Goal: Information Seeking & Learning: Compare options

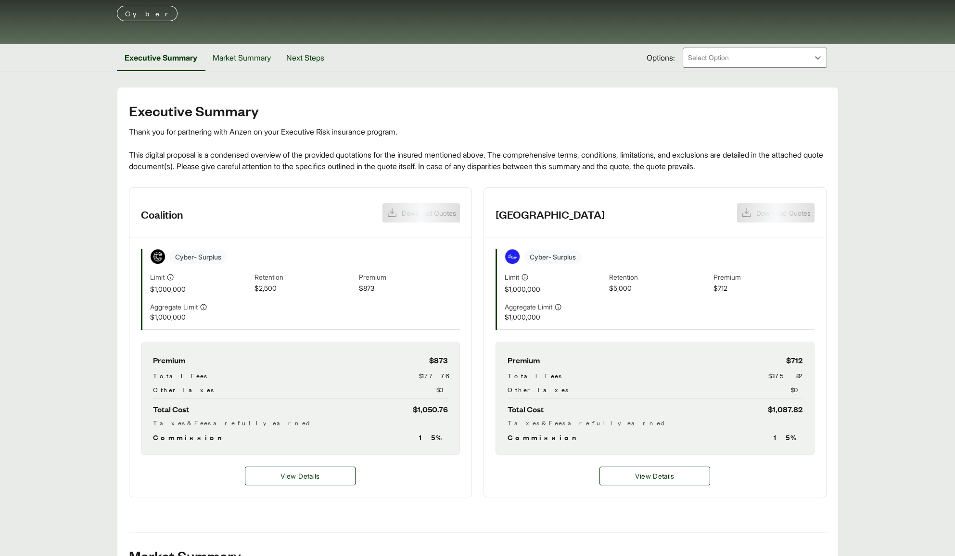
scroll to position [96, 0]
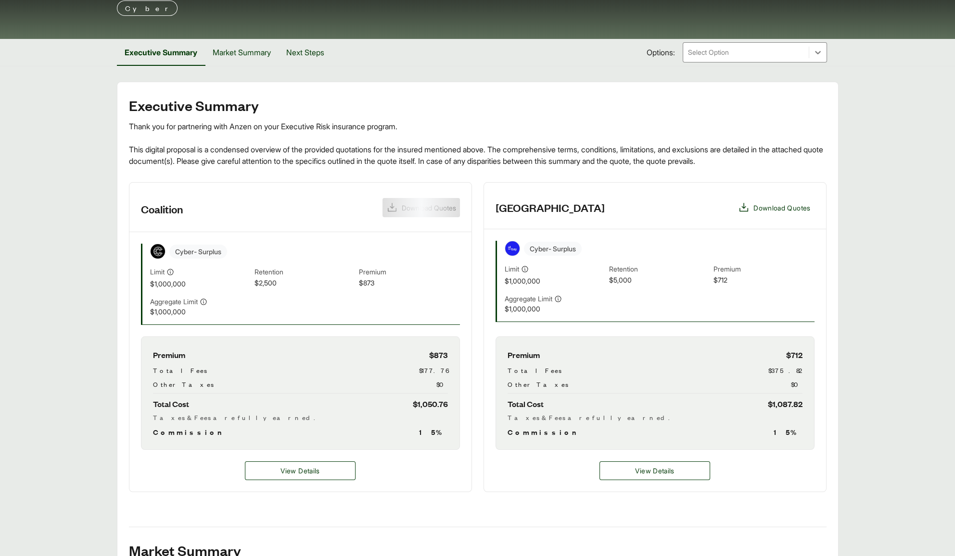
click at [423, 212] on header "Coalition Download Quotes" at bounding box center [300, 208] width 342 height 50
click at [638, 473] on span "View Details" at bounding box center [654, 471] width 39 height 10
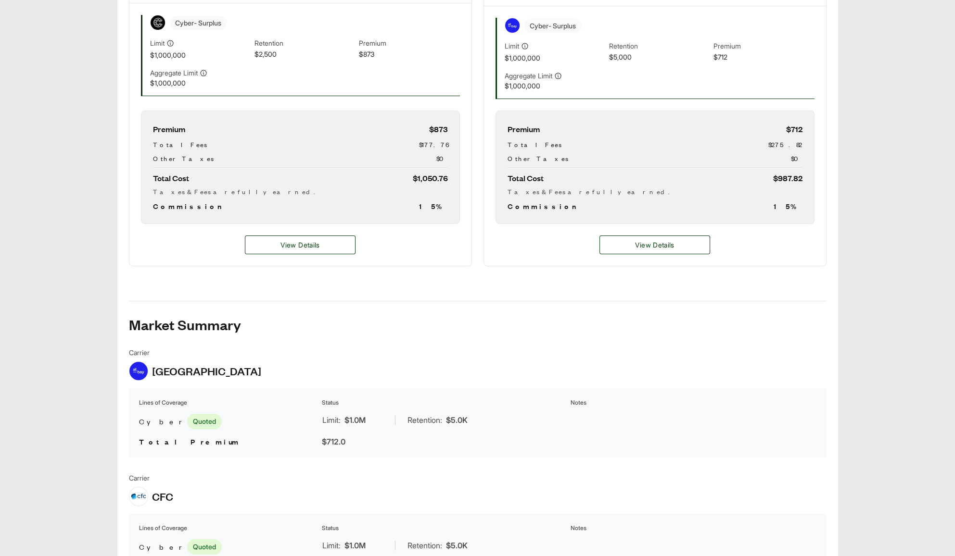
scroll to position [321, 0]
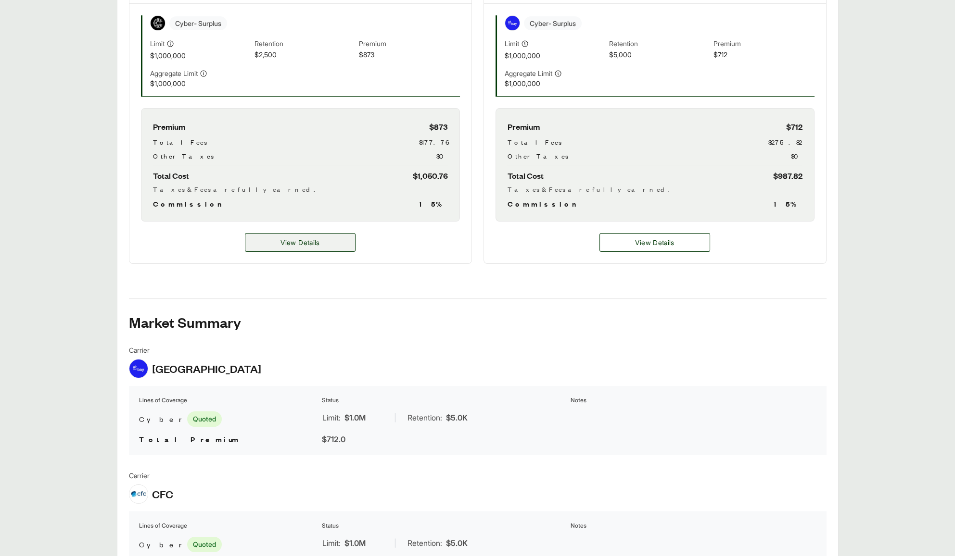
click at [316, 246] on span "View Details" at bounding box center [299, 243] width 39 height 10
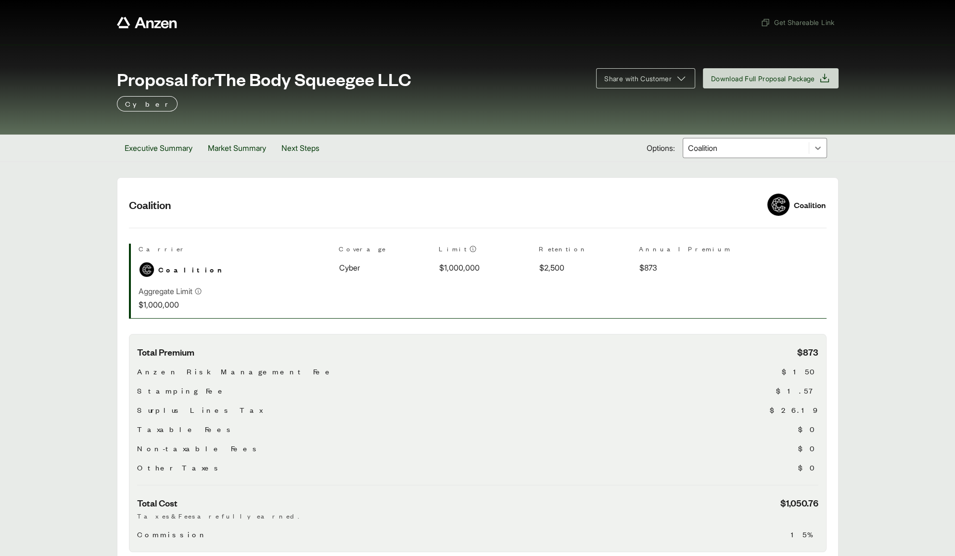
click at [701, 149] on div at bounding box center [746, 148] width 118 height 12
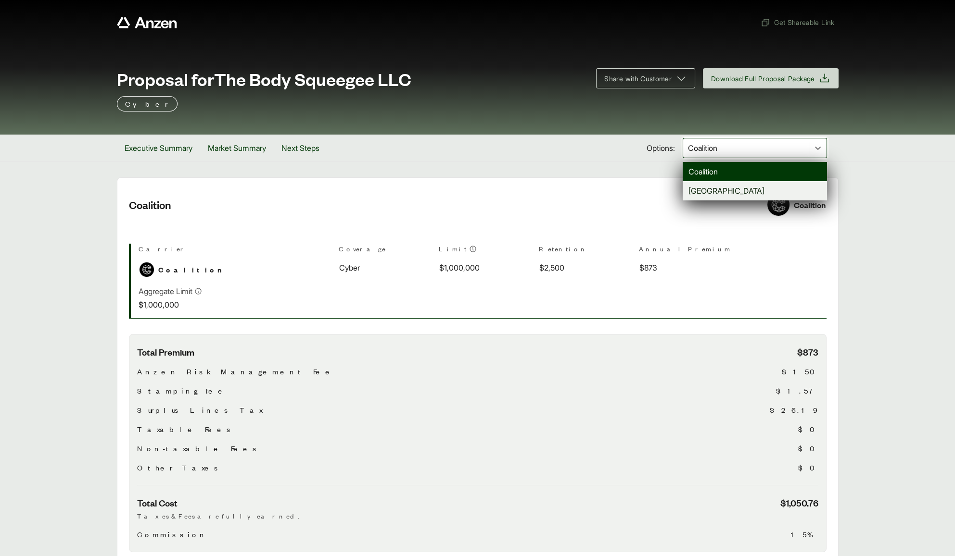
click at [704, 190] on div "[GEOGRAPHIC_DATA]" at bounding box center [754, 190] width 144 height 19
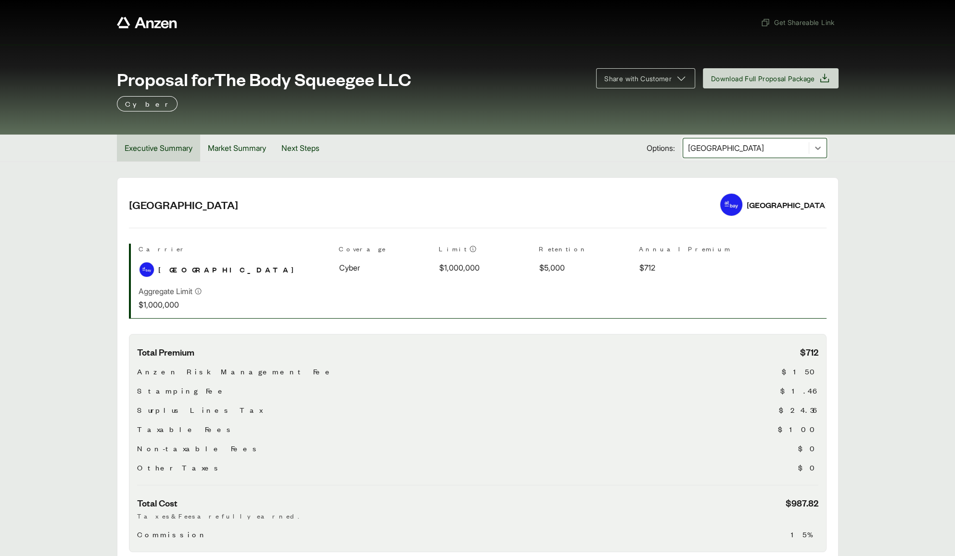
click at [150, 151] on button "Executive Summary" at bounding box center [158, 148] width 83 height 27
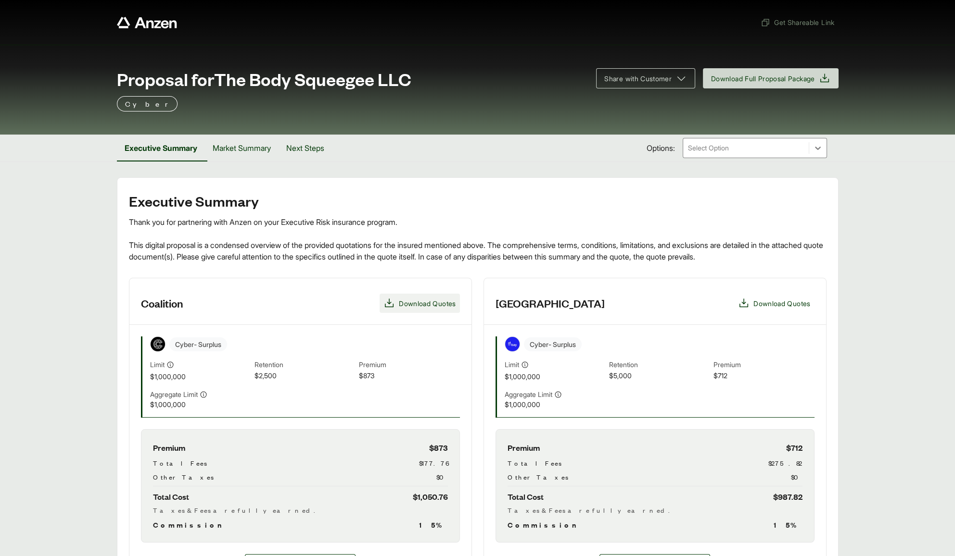
click at [410, 306] on span "Download Quotes" at bounding box center [427, 304] width 57 height 10
click at [795, 313] on header "At-Bay Download Quotes" at bounding box center [655, 301] width 342 height 47
click at [791, 303] on span "Download Quotes" at bounding box center [781, 304] width 57 height 10
click at [296, 376] on span "$2,500" at bounding box center [304, 376] width 101 height 11
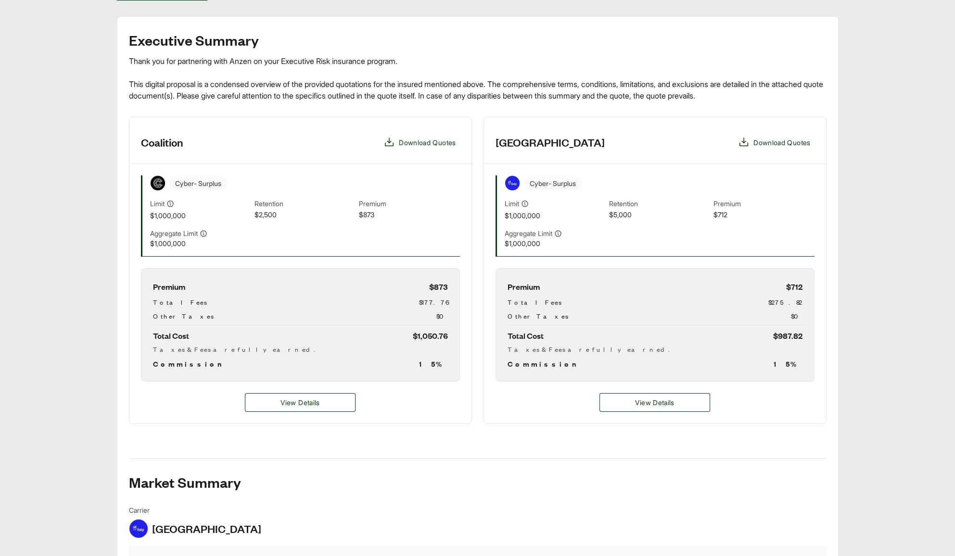
scroll to position [166, 0]
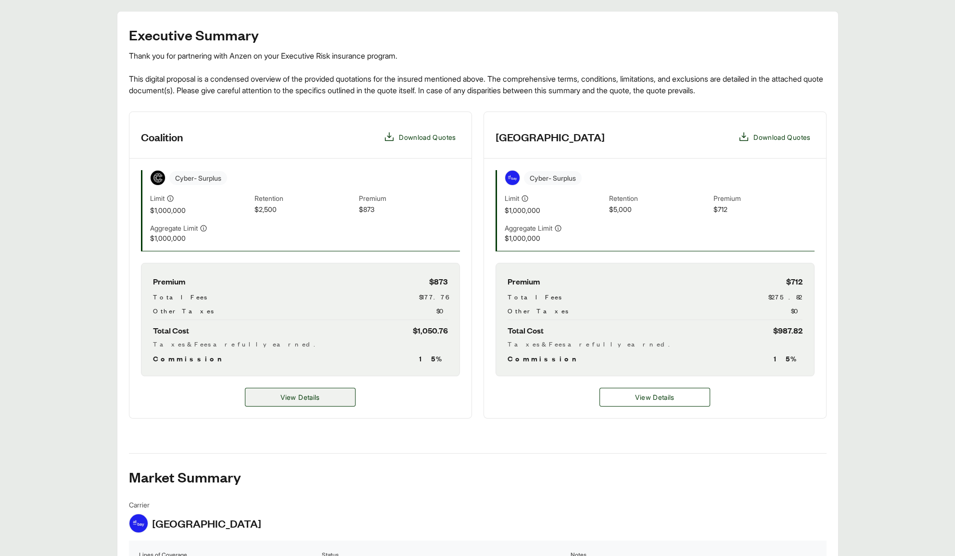
click at [296, 395] on span "View Details" at bounding box center [299, 397] width 39 height 10
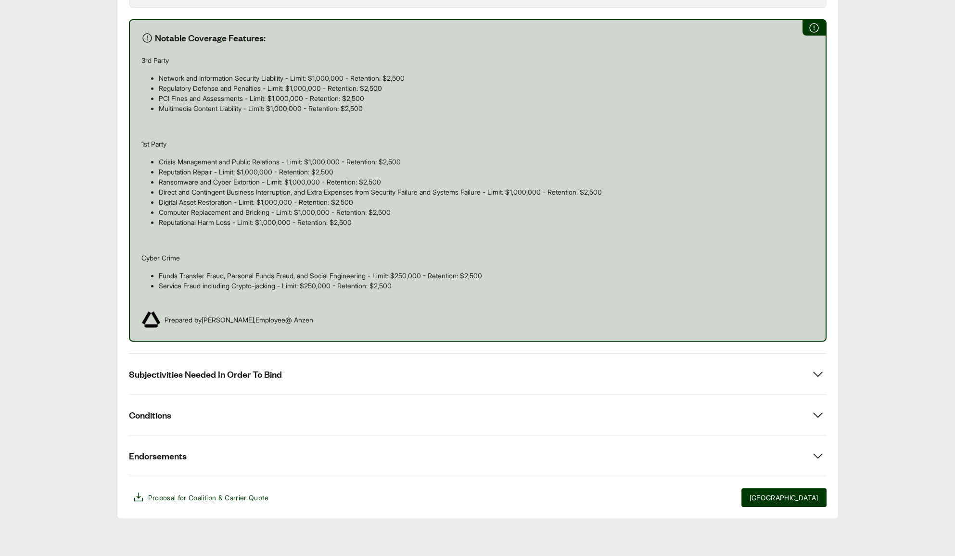
scroll to position [544, 0]
click at [289, 385] on button "Subjectivities Needed In Order To Bind" at bounding box center [477, 374] width 697 height 40
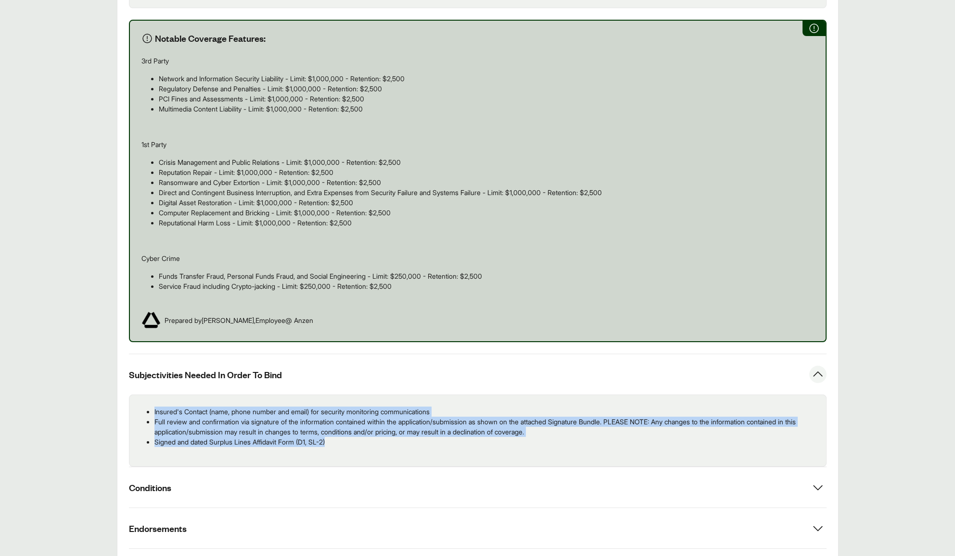
drag, startPoint x: 152, startPoint y: 411, endPoint x: 348, endPoint y: 441, distance: 198.5
click at [348, 441] on ul "Insured's Contact (name, phone number and email) for security monitoring commun…" at bounding box center [477, 427] width 681 height 40
copy ul "Insured's Contact (name, phone number and email) for security monitoring commun…"
click at [353, 377] on button "Subjectivities Needed In Order To Bind" at bounding box center [477, 374] width 697 height 40
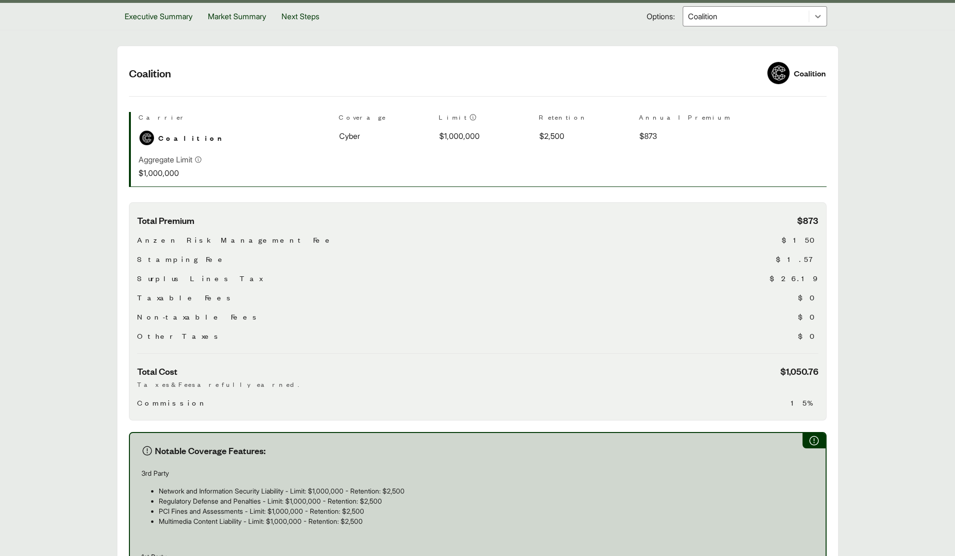
scroll to position [129, 0]
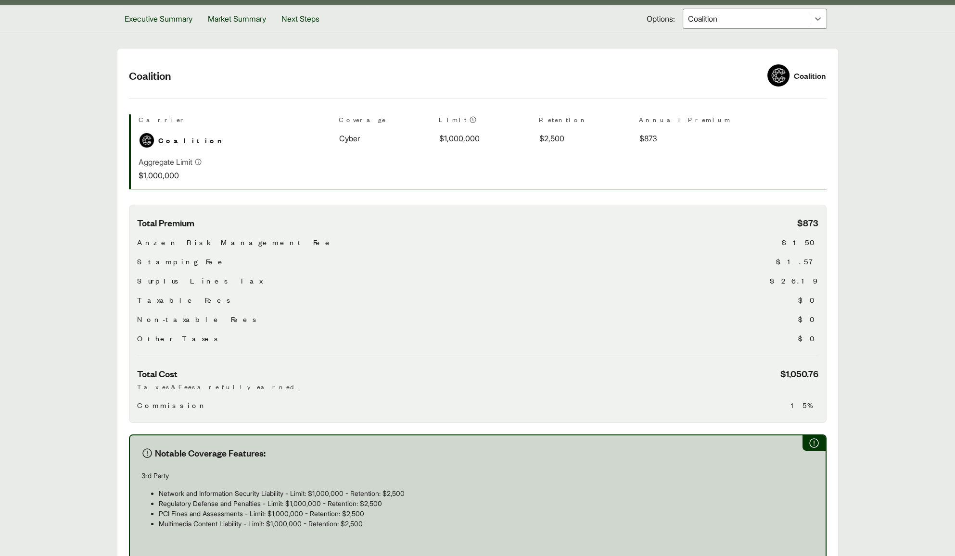
click at [719, 23] on div at bounding box center [746, 19] width 118 height 12
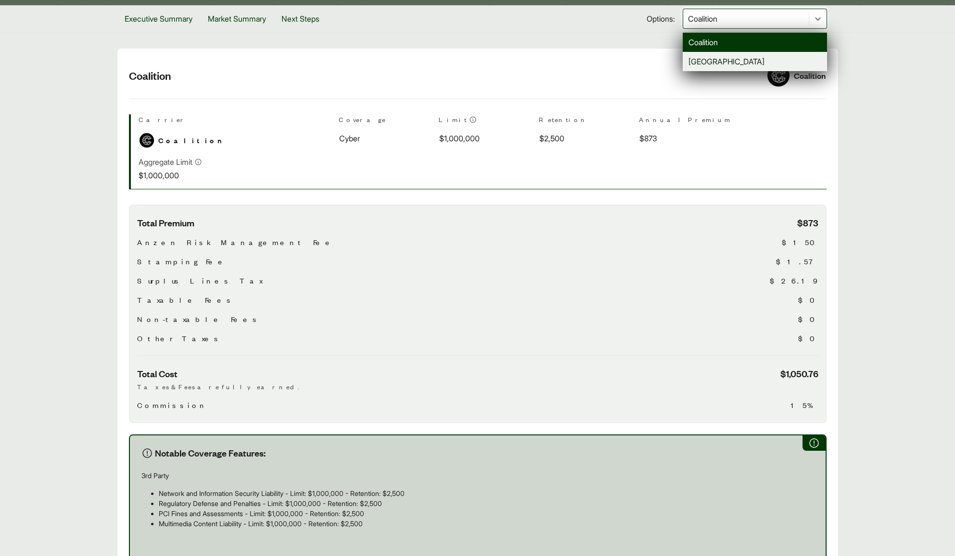
click at [710, 61] on div "[GEOGRAPHIC_DATA]" at bounding box center [754, 61] width 144 height 19
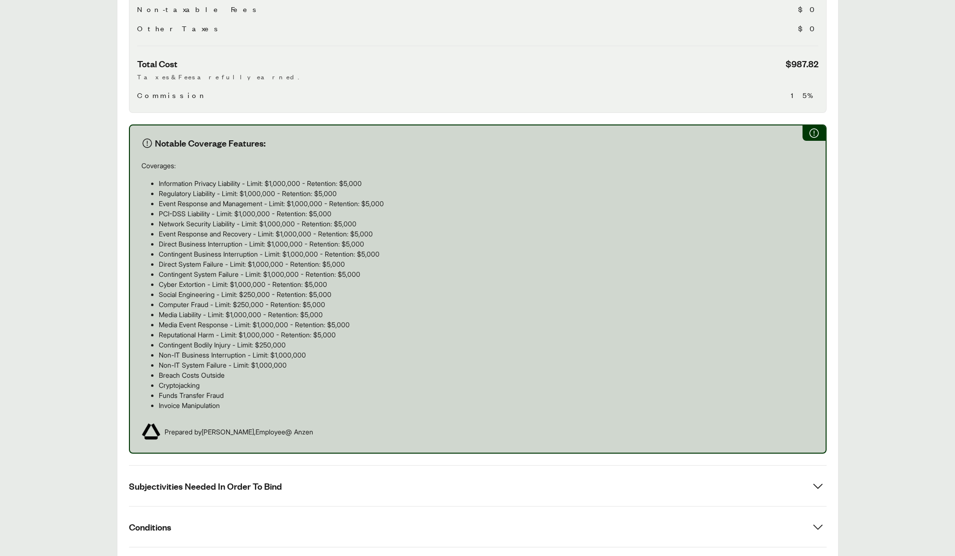
scroll to position [552, 0]
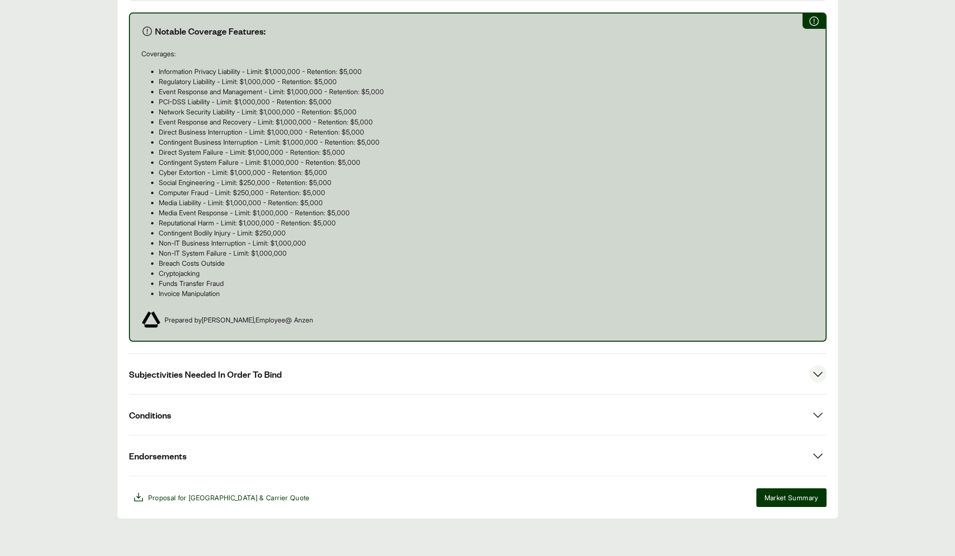
click at [337, 381] on button "Subjectivities Needed In Order To Bind" at bounding box center [477, 374] width 697 height 40
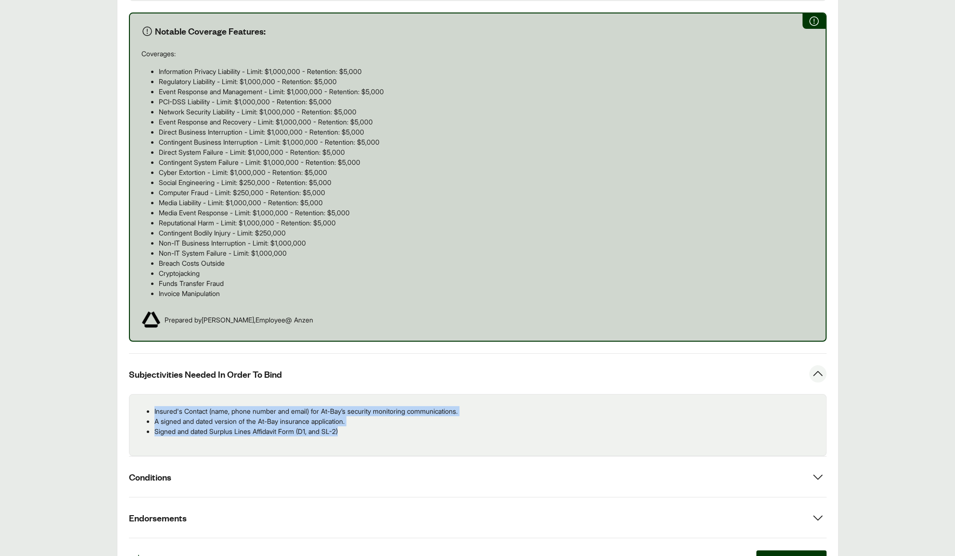
drag, startPoint x: 154, startPoint y: 410, endPoint x: 372, endPoint y: 433, distance: 219.1
click at [372, 433] on ul "Insured's Contact (name, phone number and email) for At-Bay’s security monitori…" at bounding box center [477, 421] width 681 height 30
copy ul "Insured's Contact (name, phone number and email) for At-Bay’s security monitori…"
